Goal: Communication & Community: Answer question/provide support

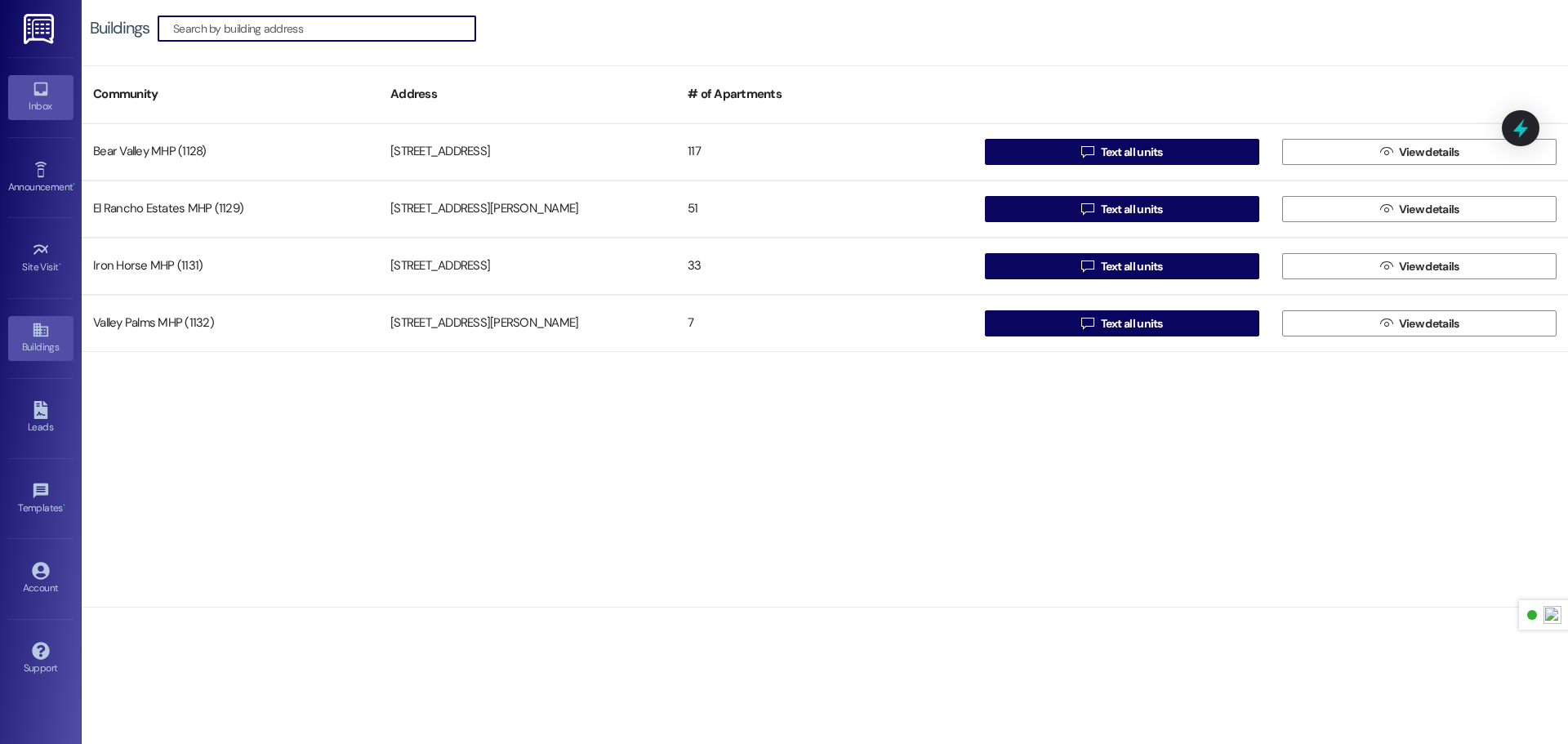
click at [51, 107] on div "Inbox" at bounding box center [41, 106] width 82 height 17
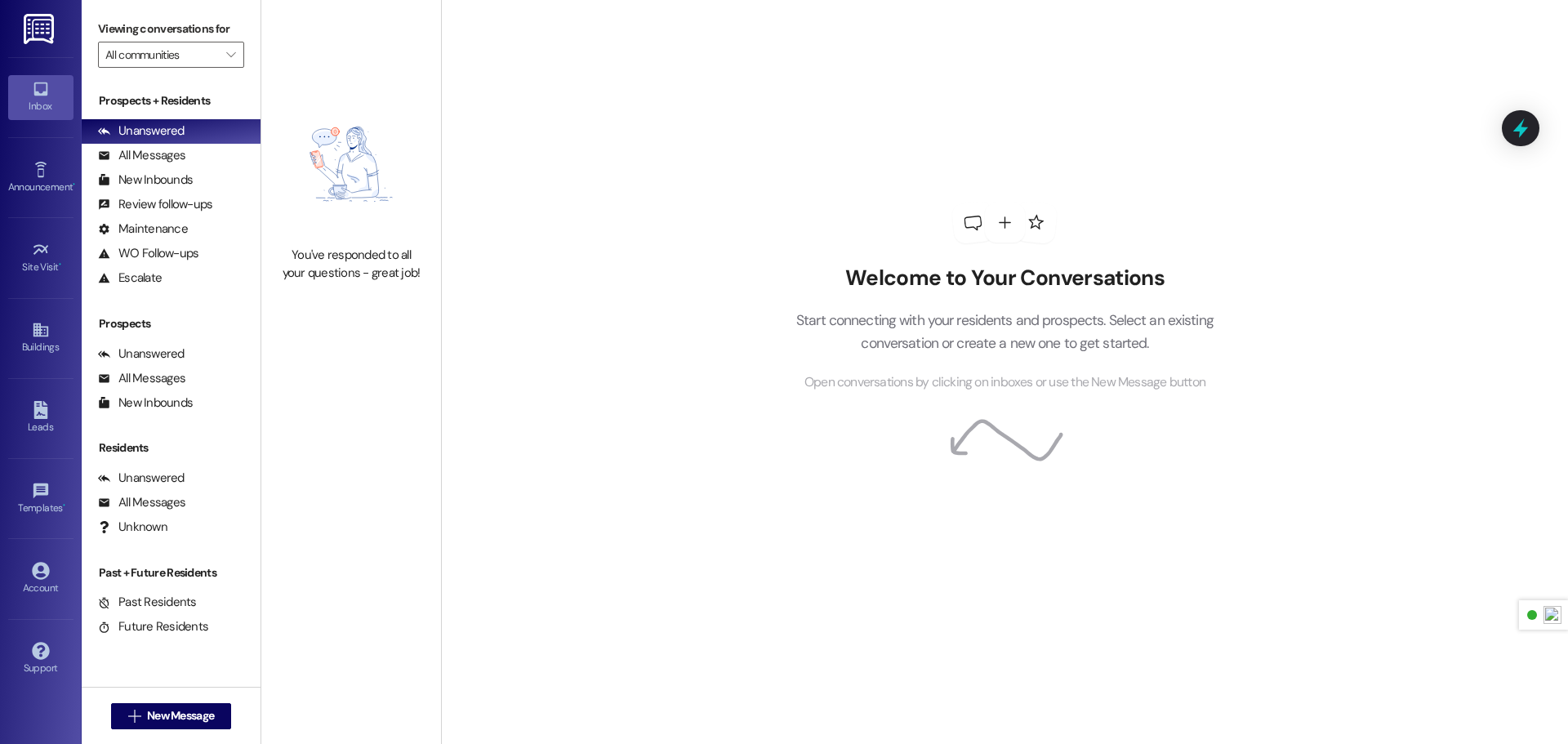
click at [30, 25] on img at bounding box center [41, 29] width 33 height 30
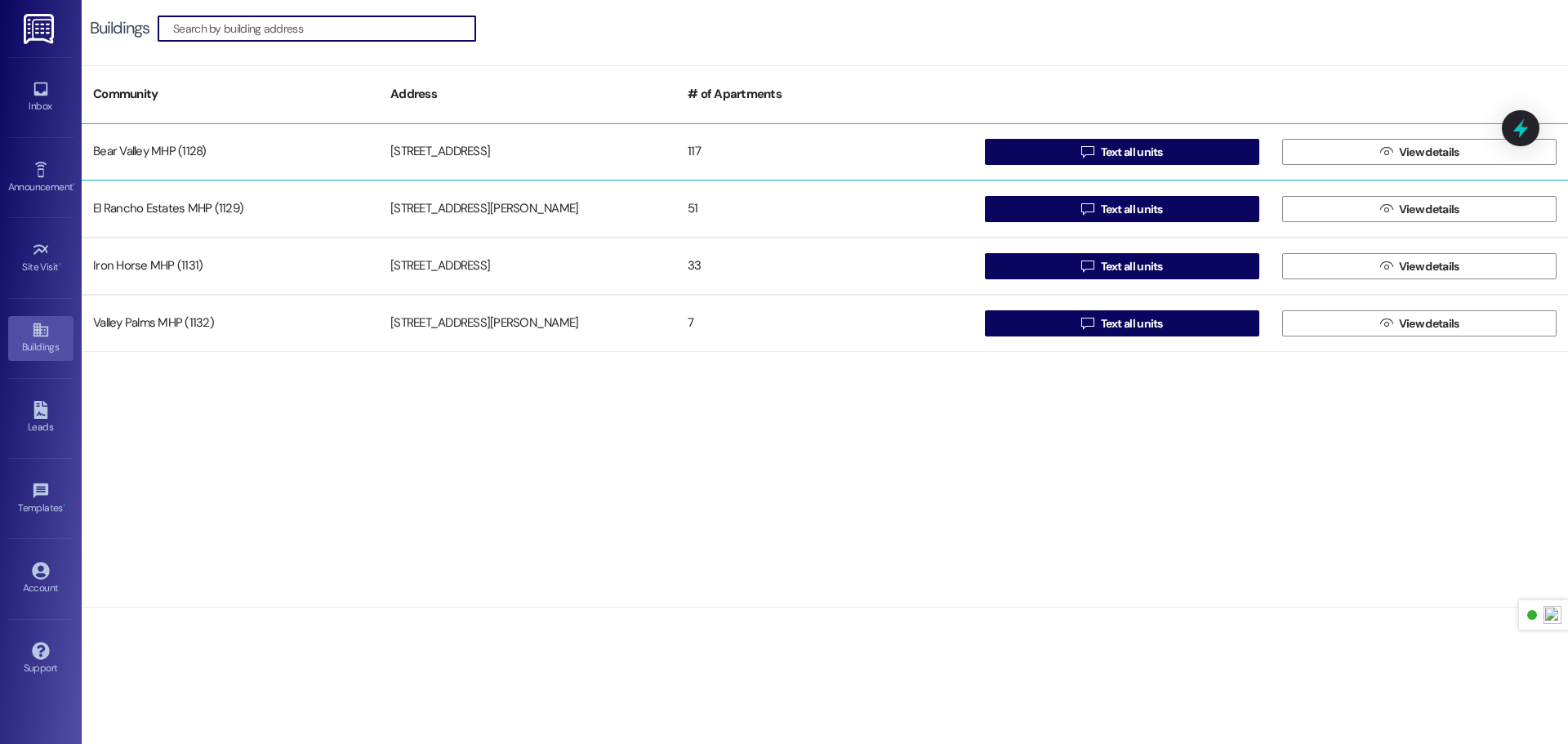
click at [303, 150] on div "Bear Valley MHP (1128)" at bounding box center [231, 151] width 298 height 33
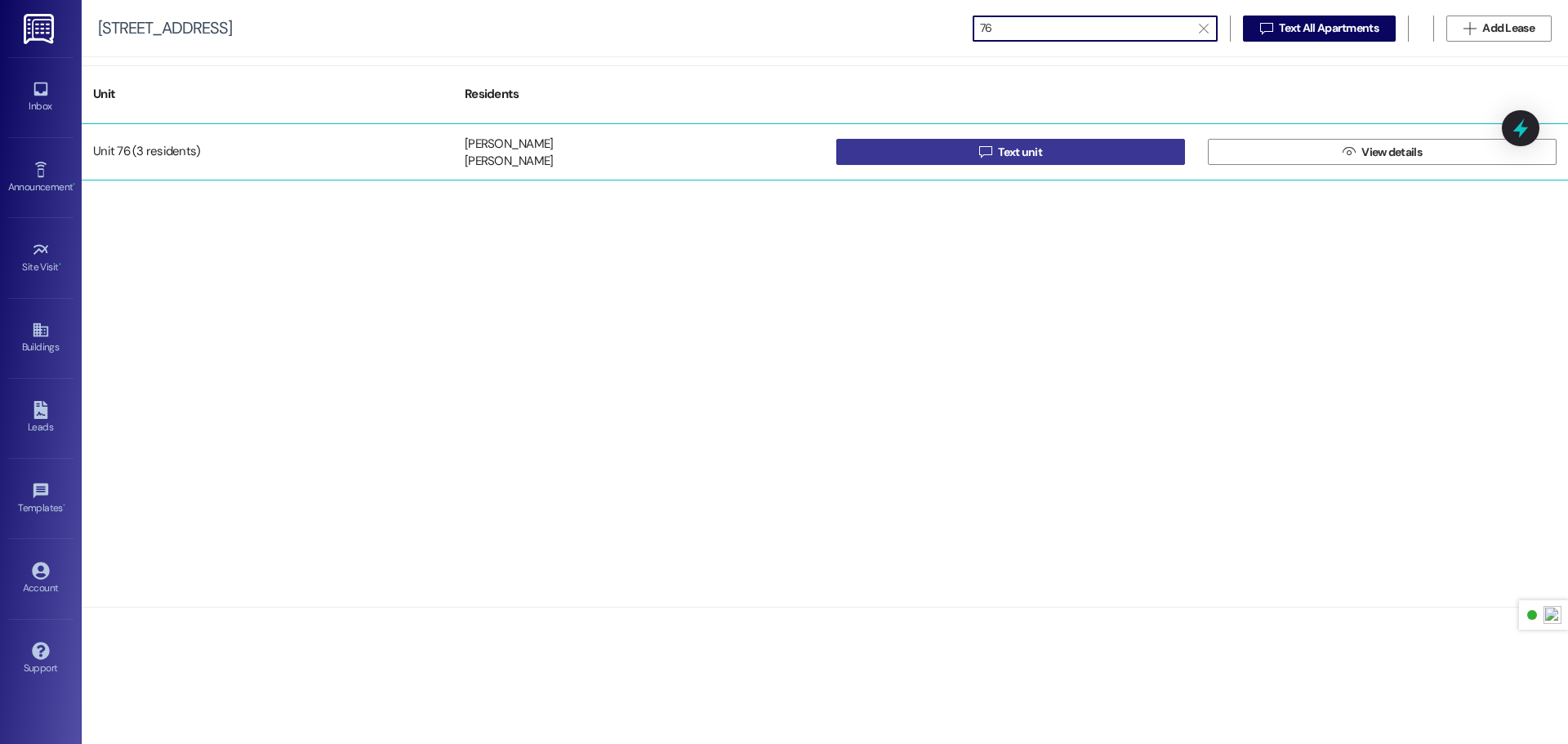
type input "76"
click at [1004, 154] on span "Text unit" at bounding box center [1020, 151] width 44 height 17
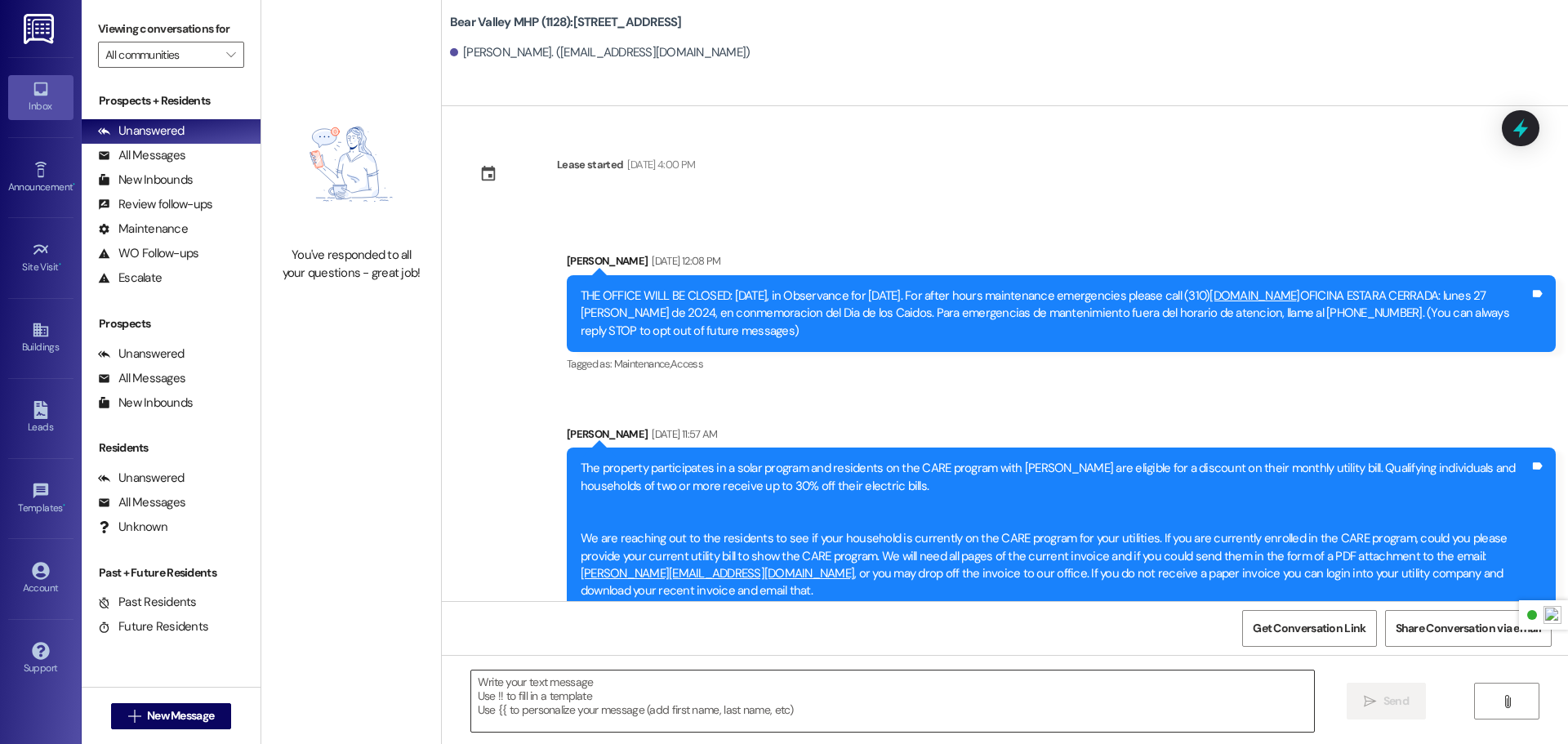
scroll to position [14398, 0]
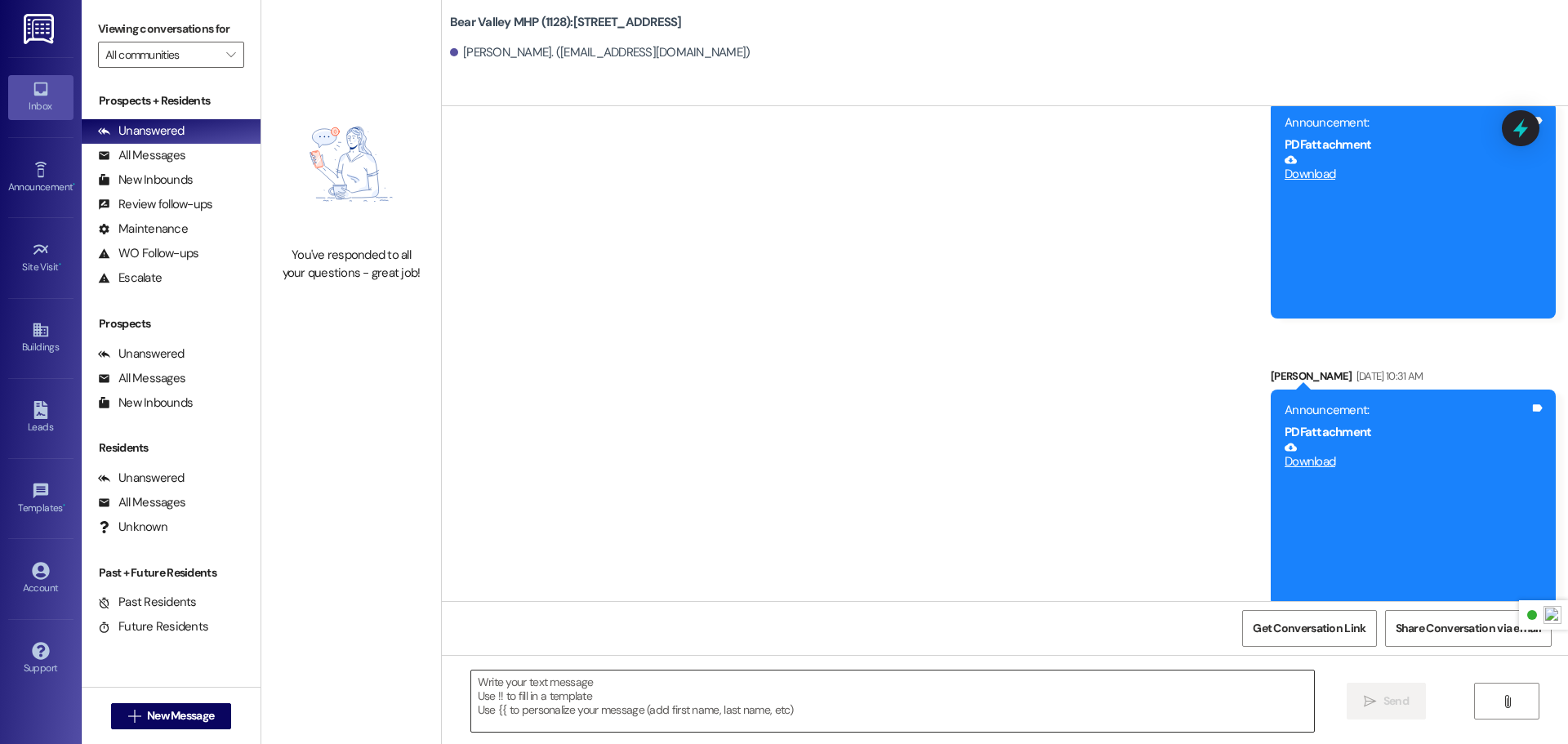
click at [952, 693] on textarea at bounding box center [892, 701] width 843 height 62
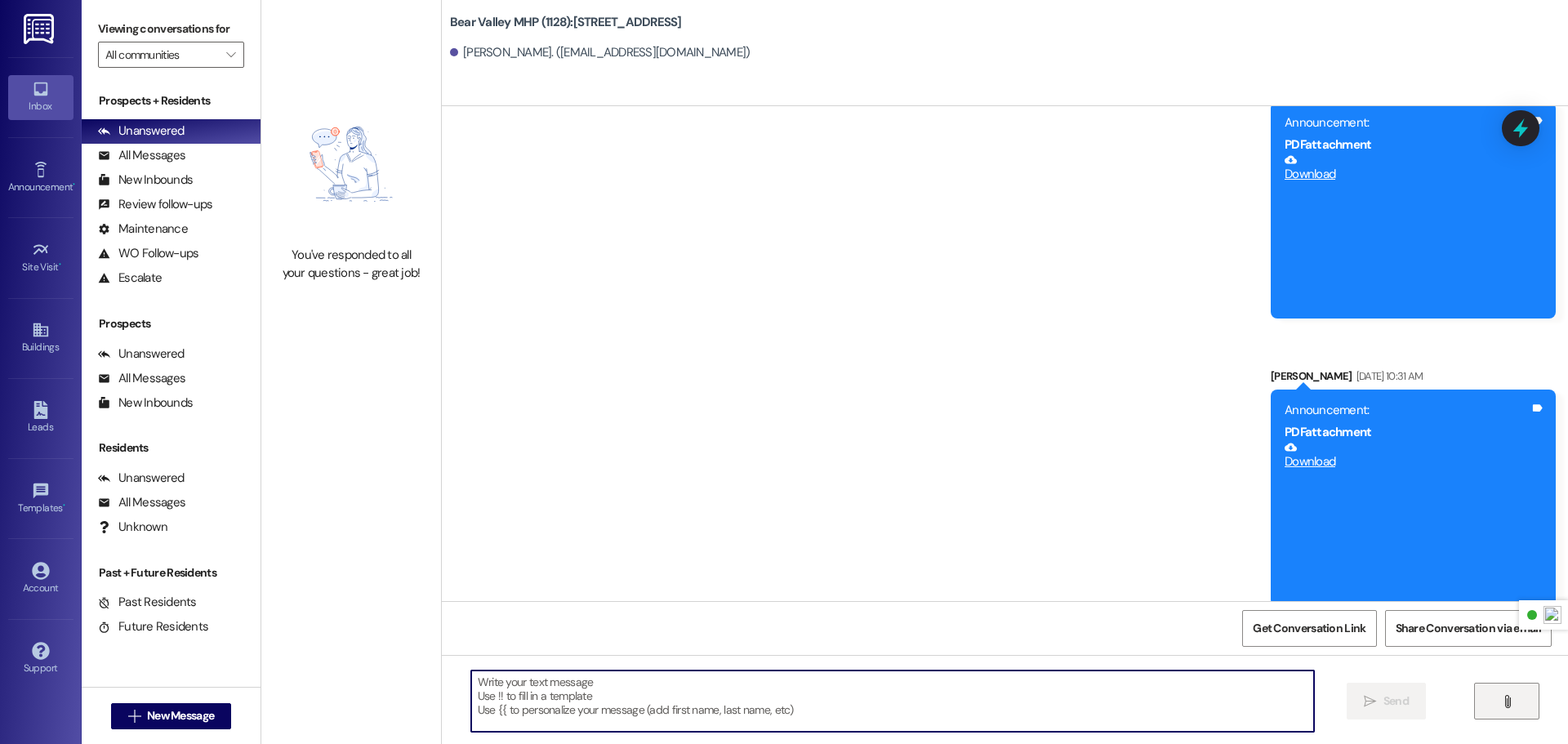
click at [1499, 691] on button "" at bounding box center [1507, 701] width 65 height 37
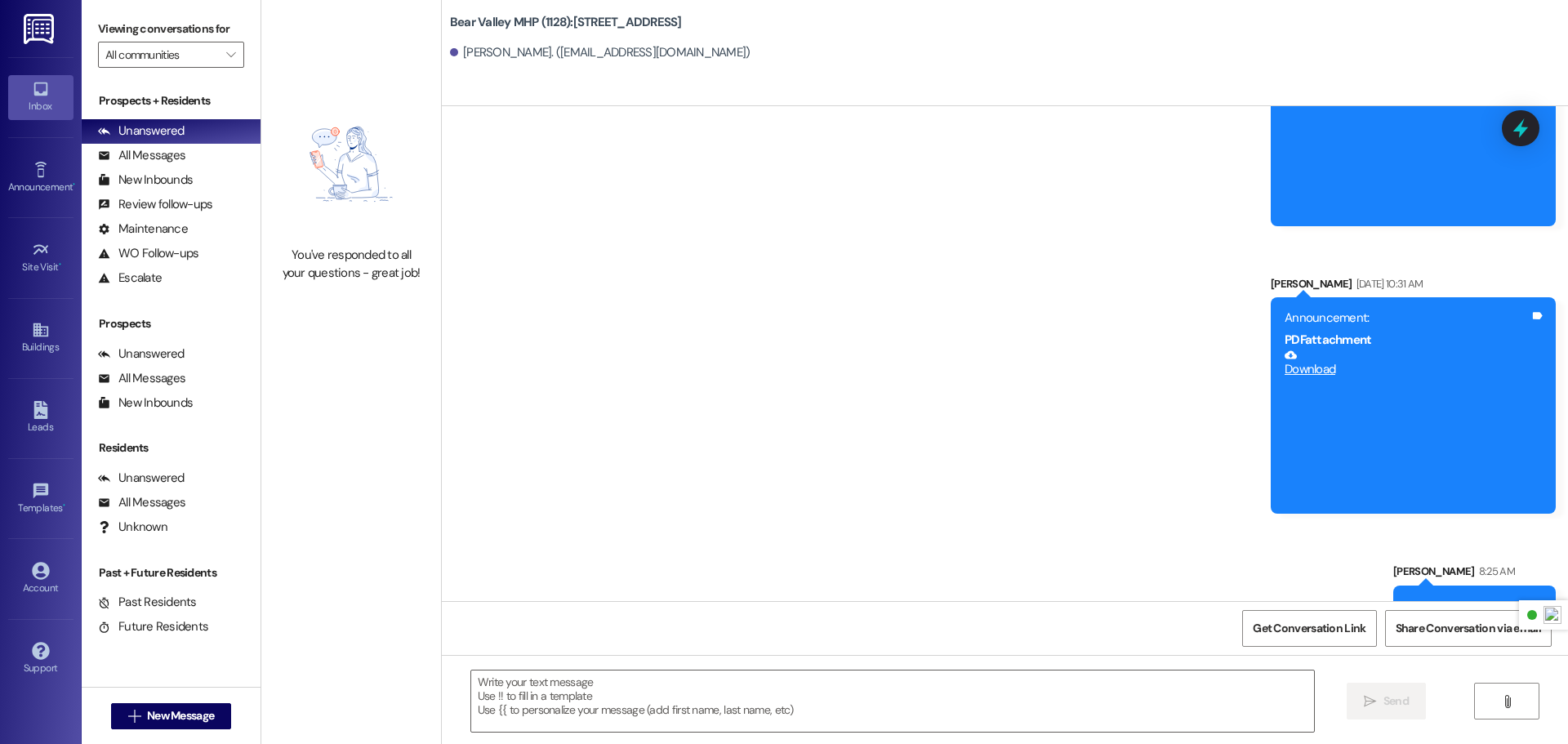
scroll to position [14636, 0]
